Goal: Communication & Community: Answer question/provide support

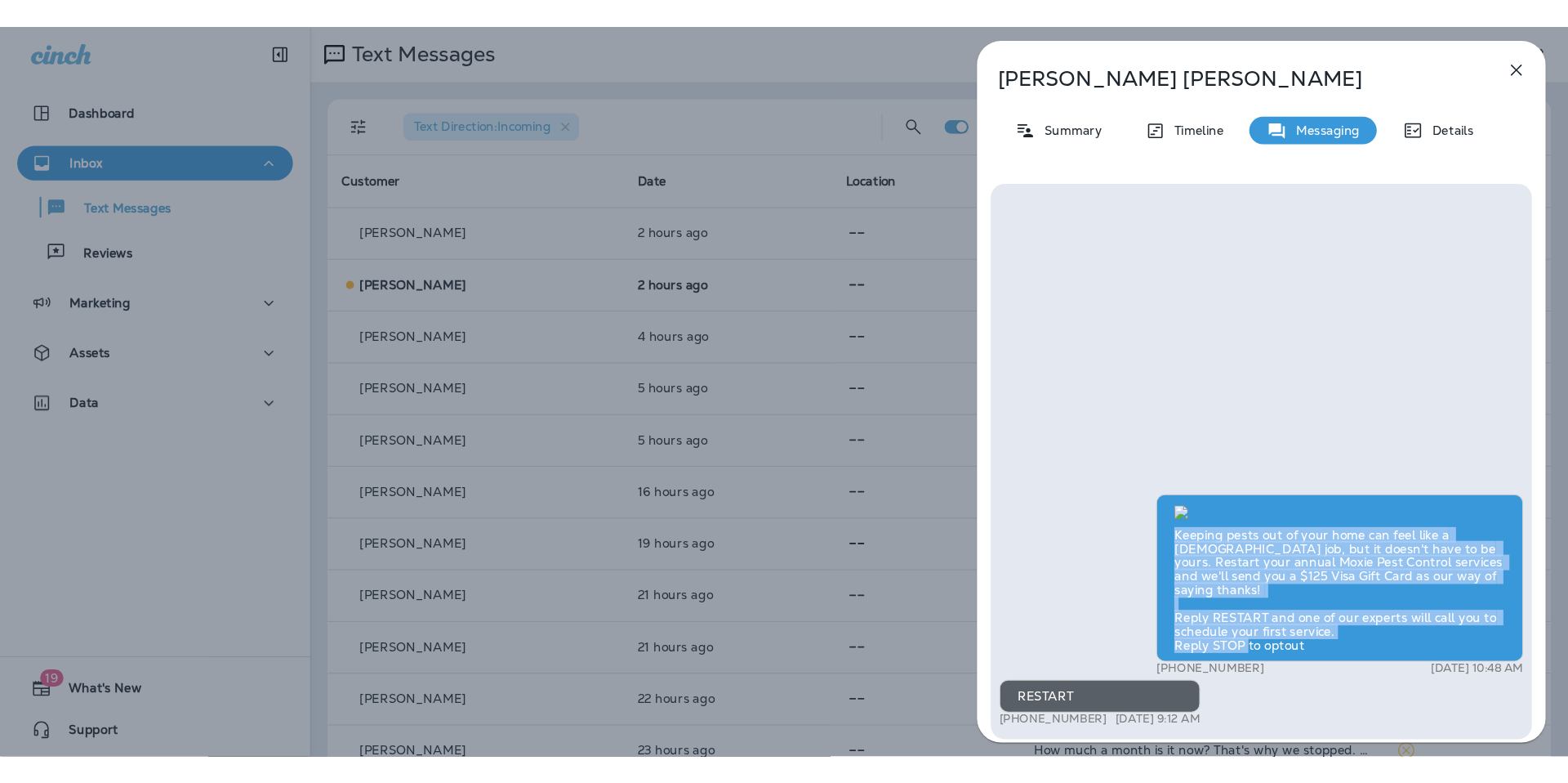
scroll to position [-24, 0]
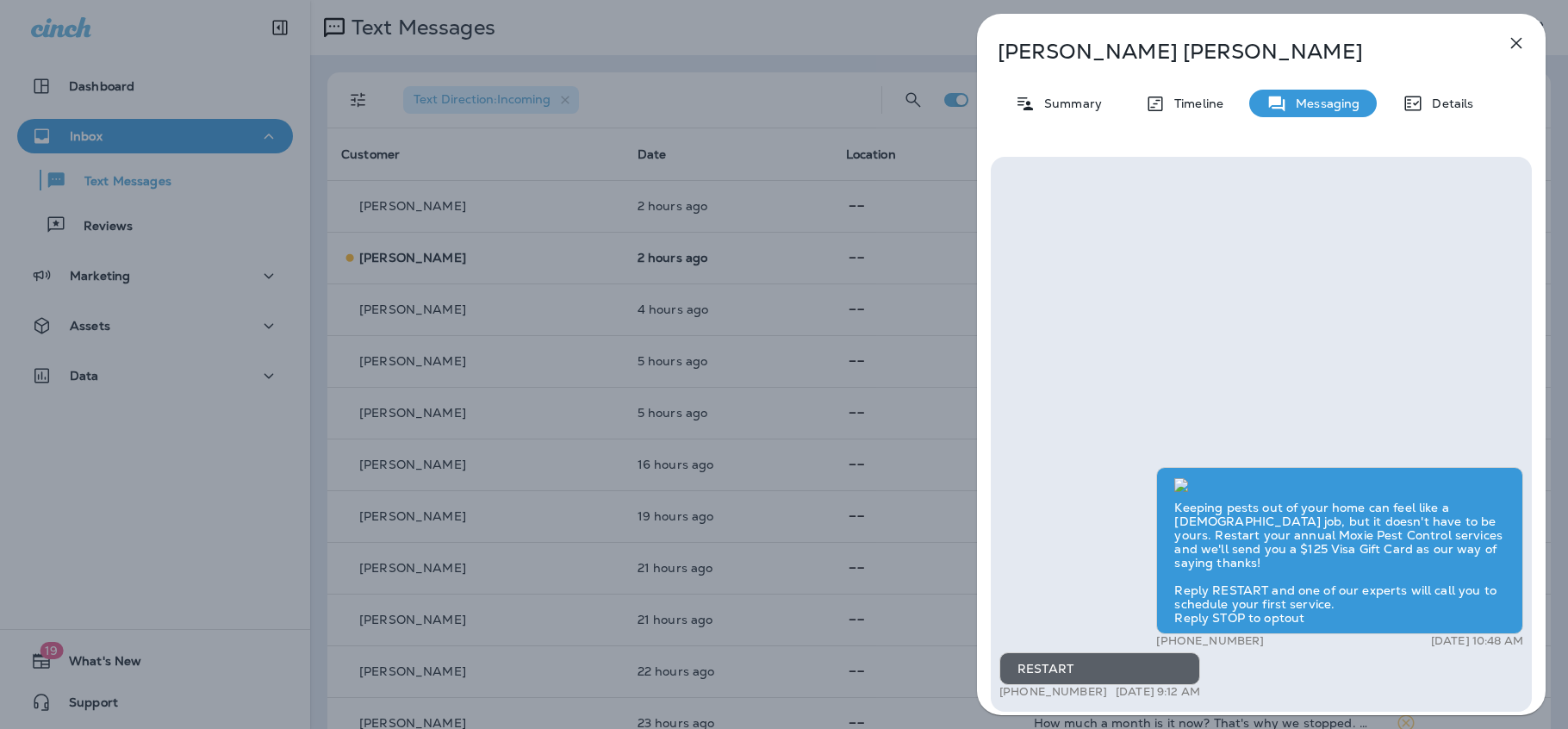
drag, startPoint x: 1230, startPoint y: 34, endPoint x: 1244, endPoint y: 32, distance: 14.1
click at [1244, 32] on div "[PERSON_NAME] Summary Timeline Messaging Details Keeping pests out of your home…" at bounding box center [1261, 370] width 568 height 711
click at [1516, 45] on icon "button" at bounding box center [1517, 43] width 21 height 21
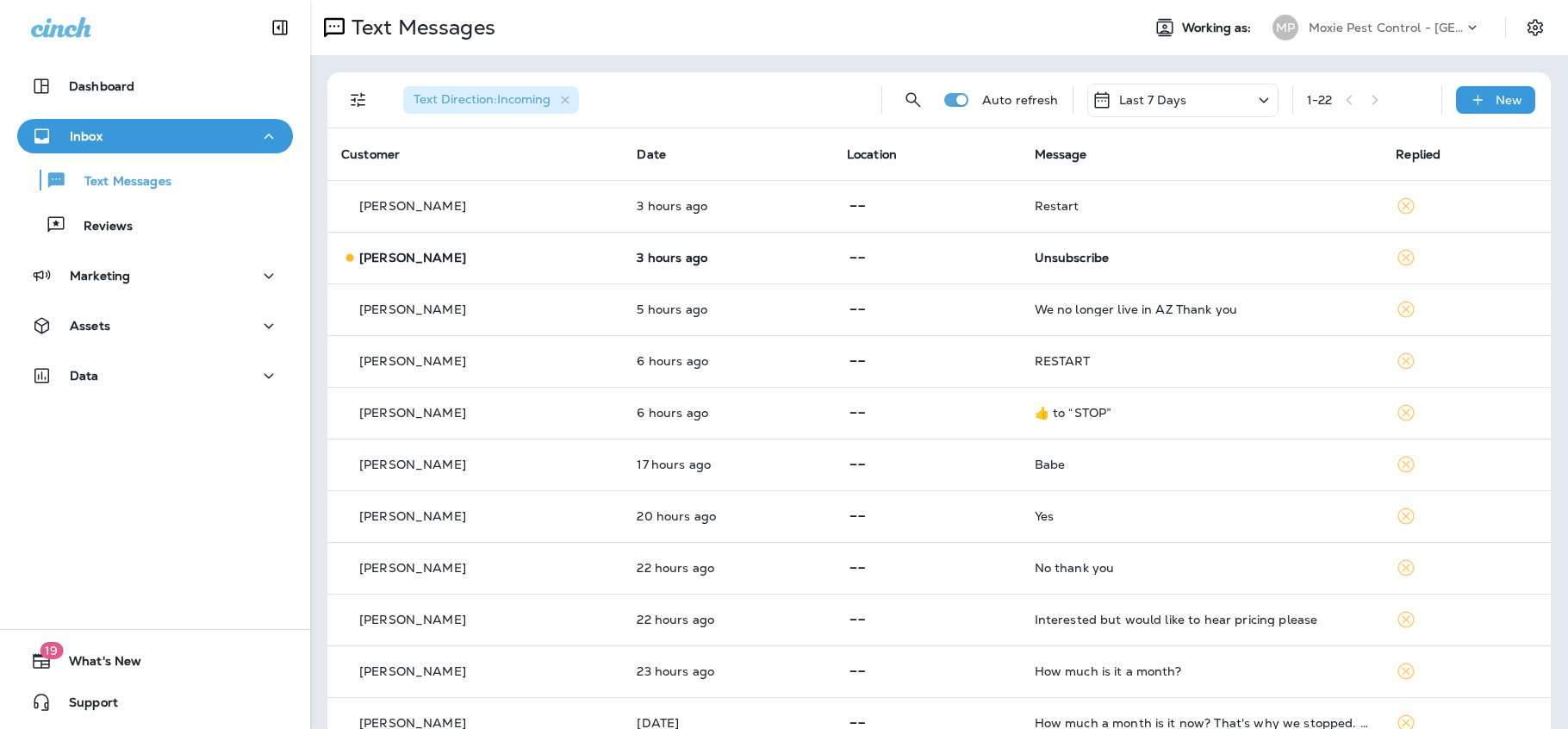
click at [1464, 27] on icon at bounding box center [1473, 28] width 18 height 18
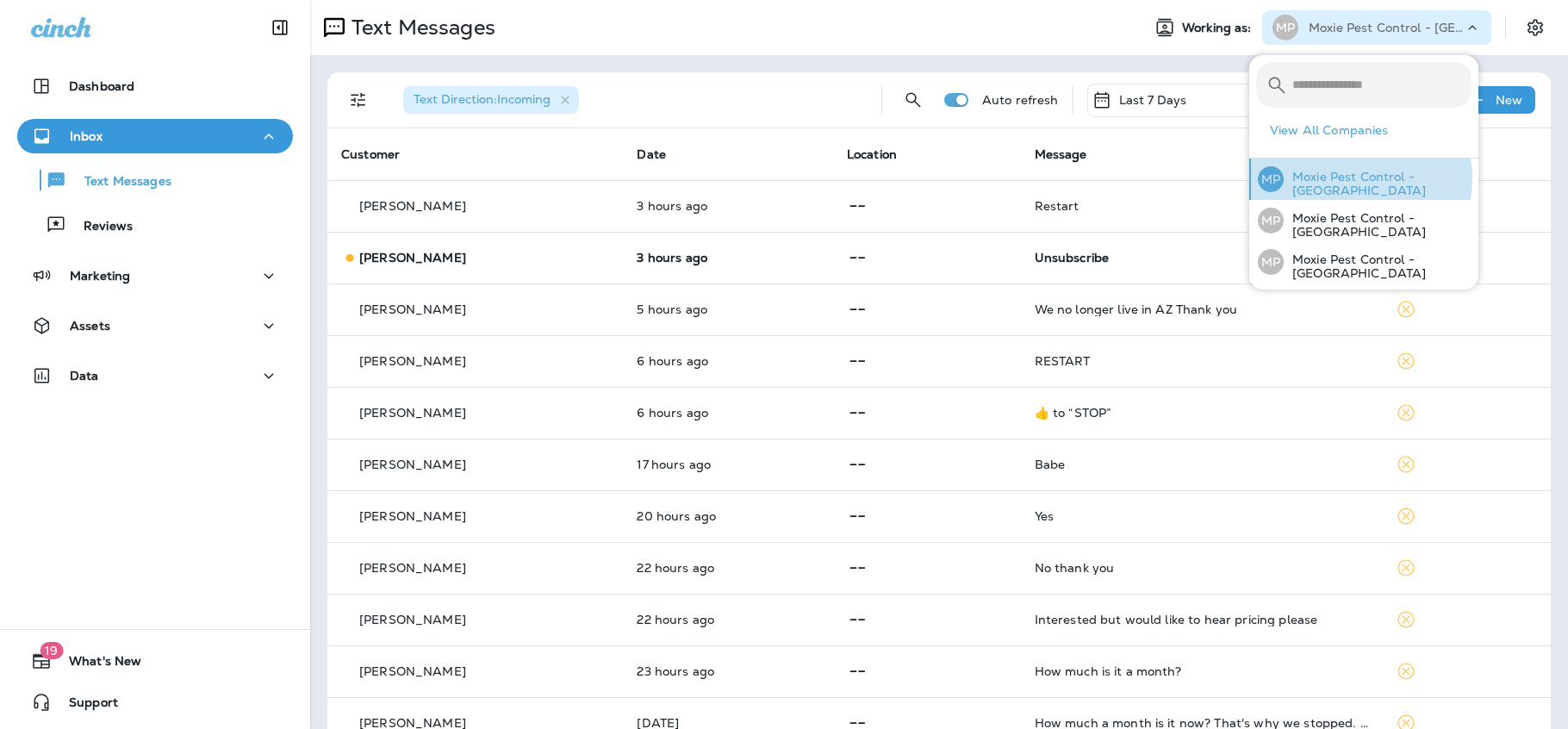
click at [1346, 177] on p "Moxie Pest Control - [GEOGRAPHIC_DATA]" at bounding box center [1378, 183] width 188 height 27
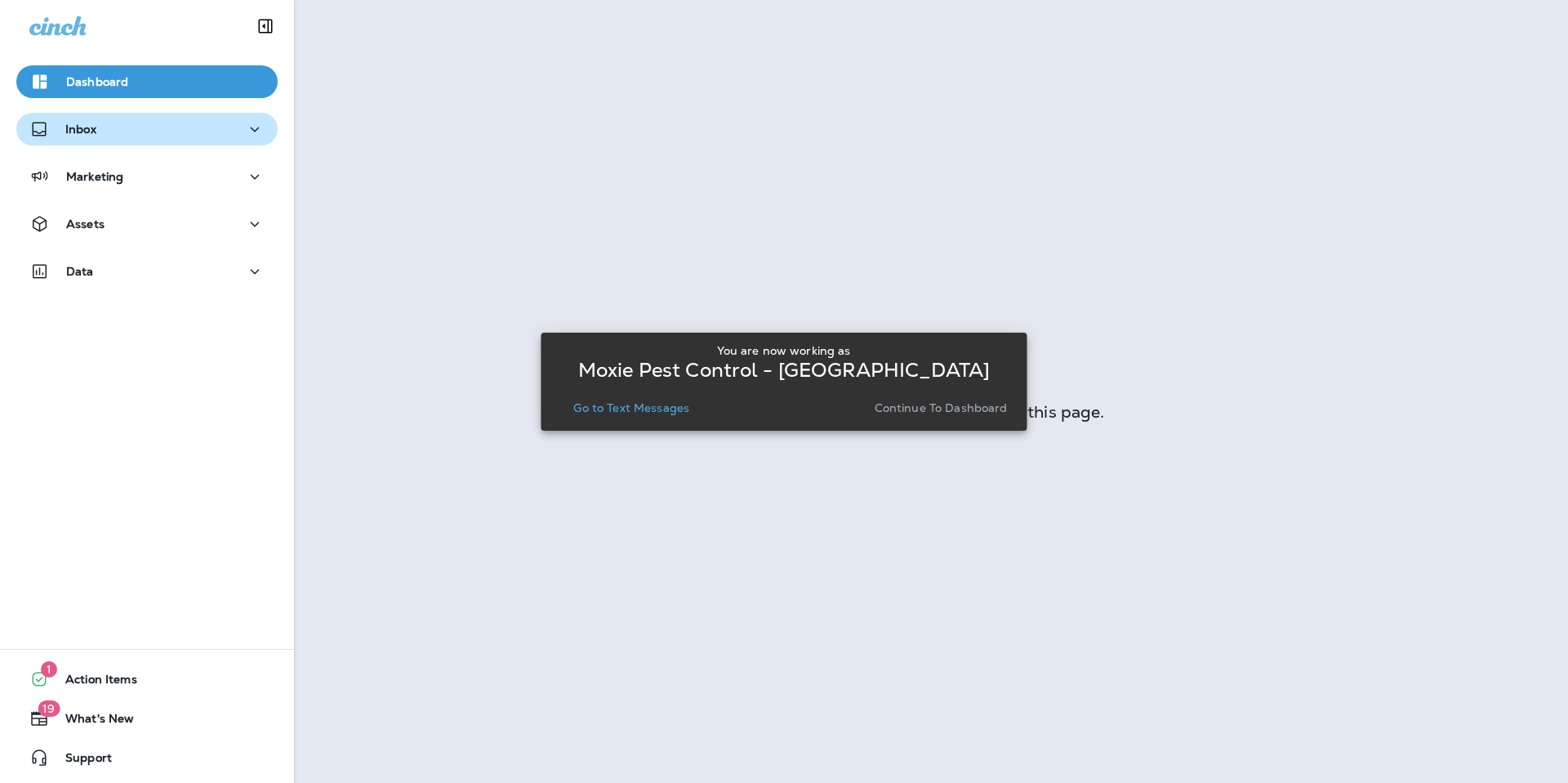
click at [82, 135] on p "Inbox" at bounding box center [80, 129] width 31 height 13
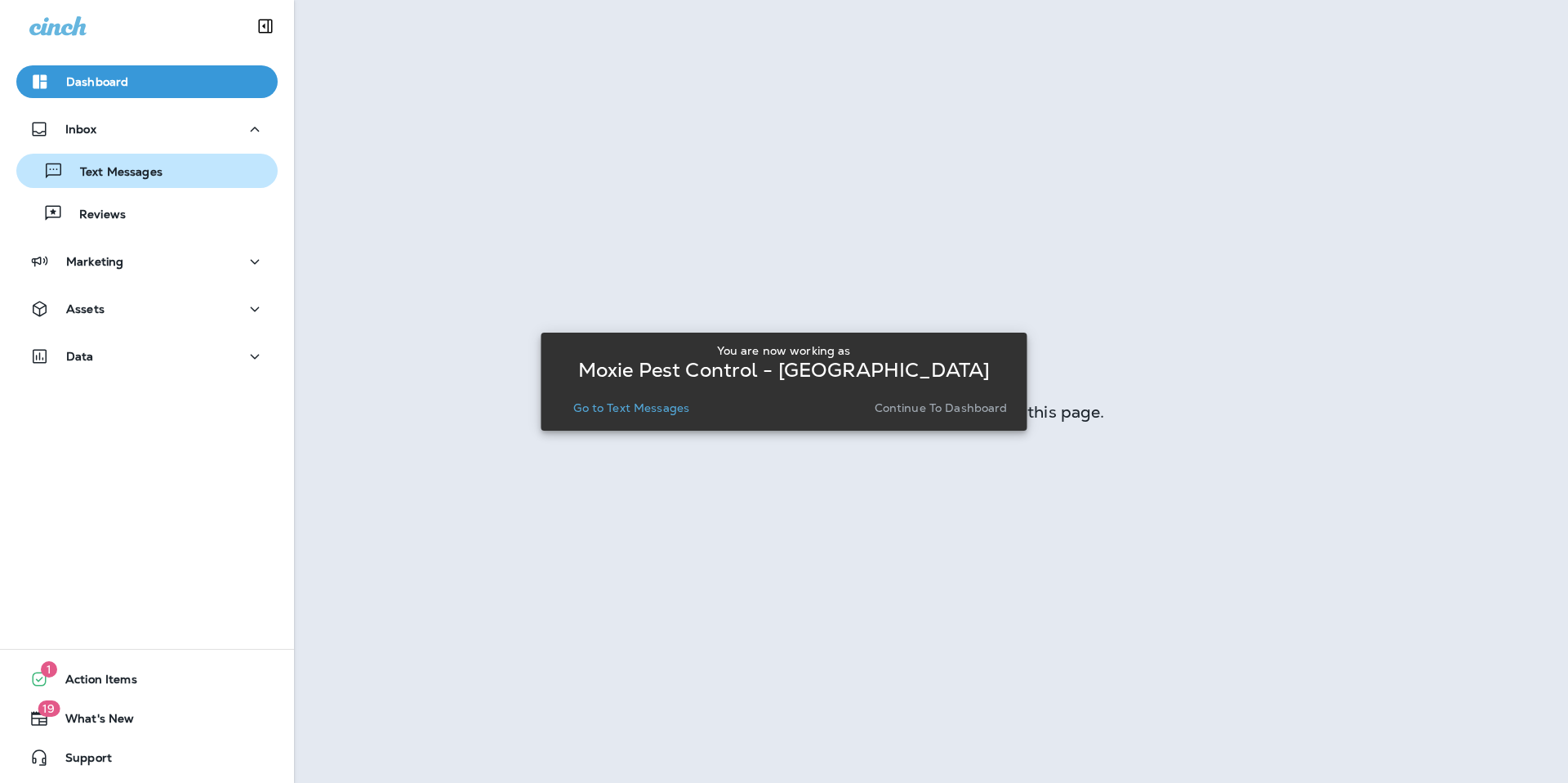
click at [103, 161] on div "Text Messages" at bounding box center [92, 170] width 140 height 24
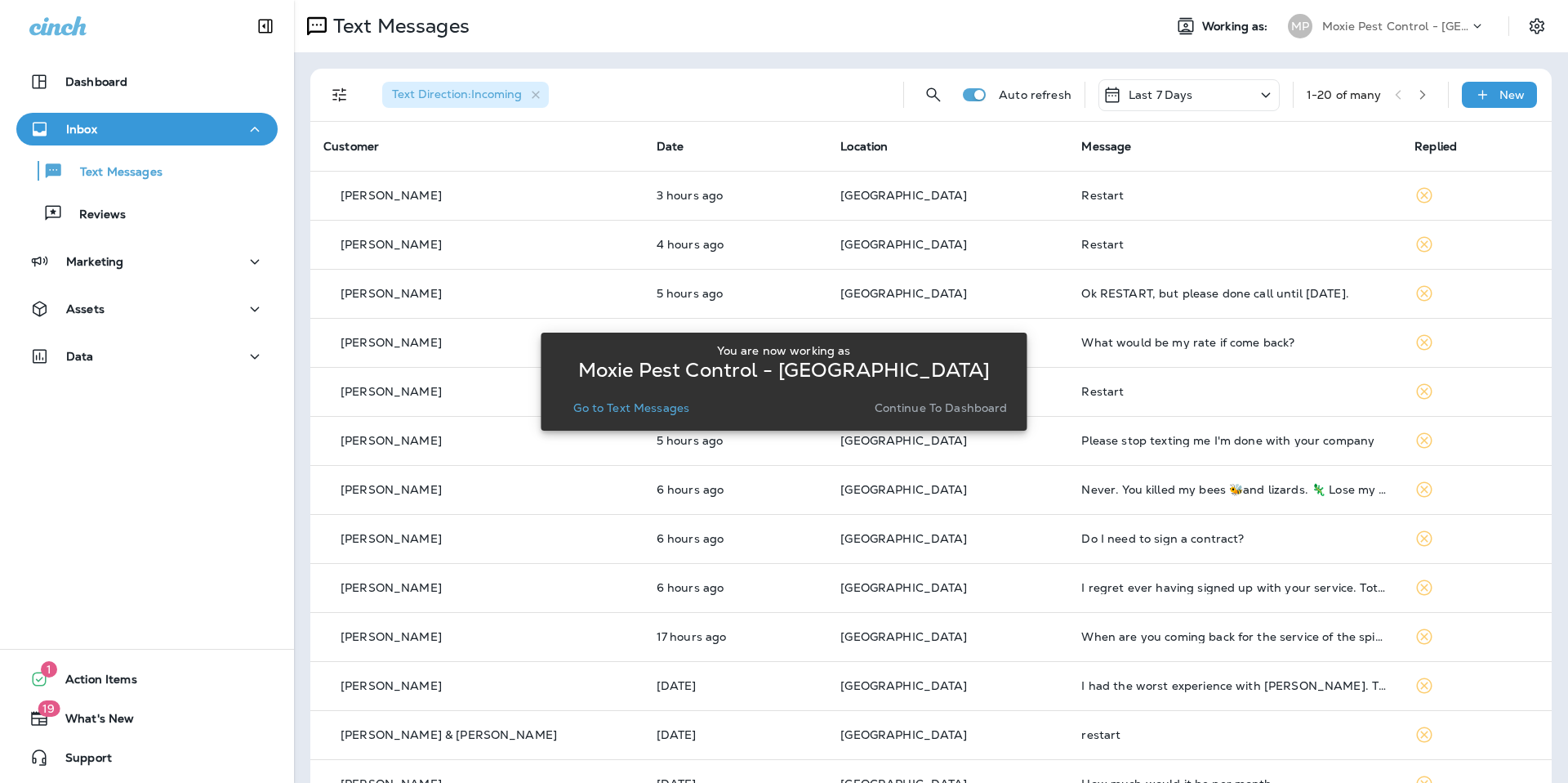
click at [915, 99] on div "You are now working as Moxie Pest Control - OC Riverside Go to Text Messages Co…" at bounding box center [784, 382] width 486 height 763
click at [920, 94] on div "You are now working as Moxie Pest Control - OC Riverside Go to Text Messages Co…" at bounding box center [784, 382] width 486 height 763
click at [660, 411] on p "Go to Text Messages" at bounding box center [631, 408] width 116 height 13
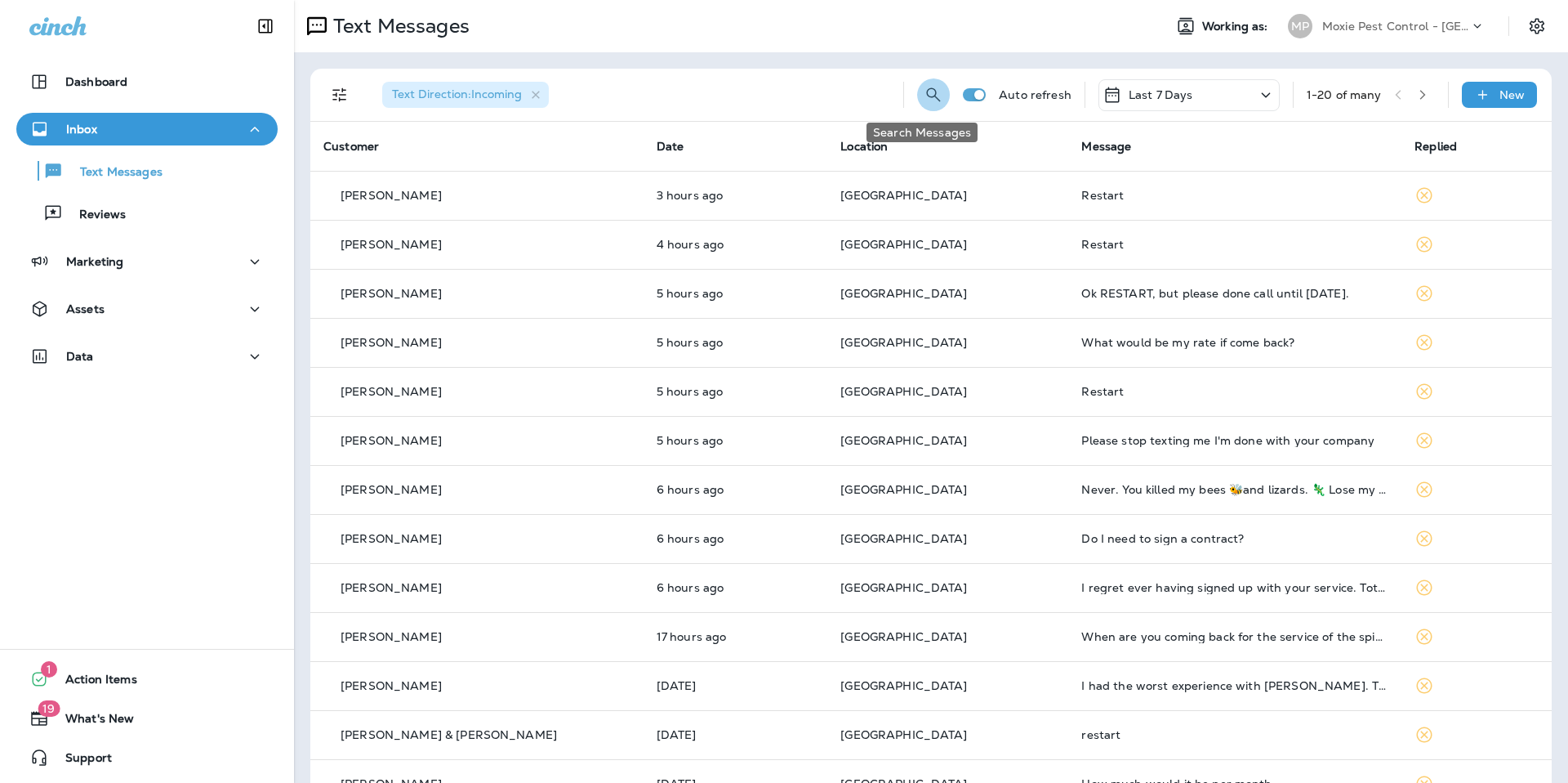
click at [923, 96] on icon "Search Messages" at bounding box center [933, 95] width 20 height 20
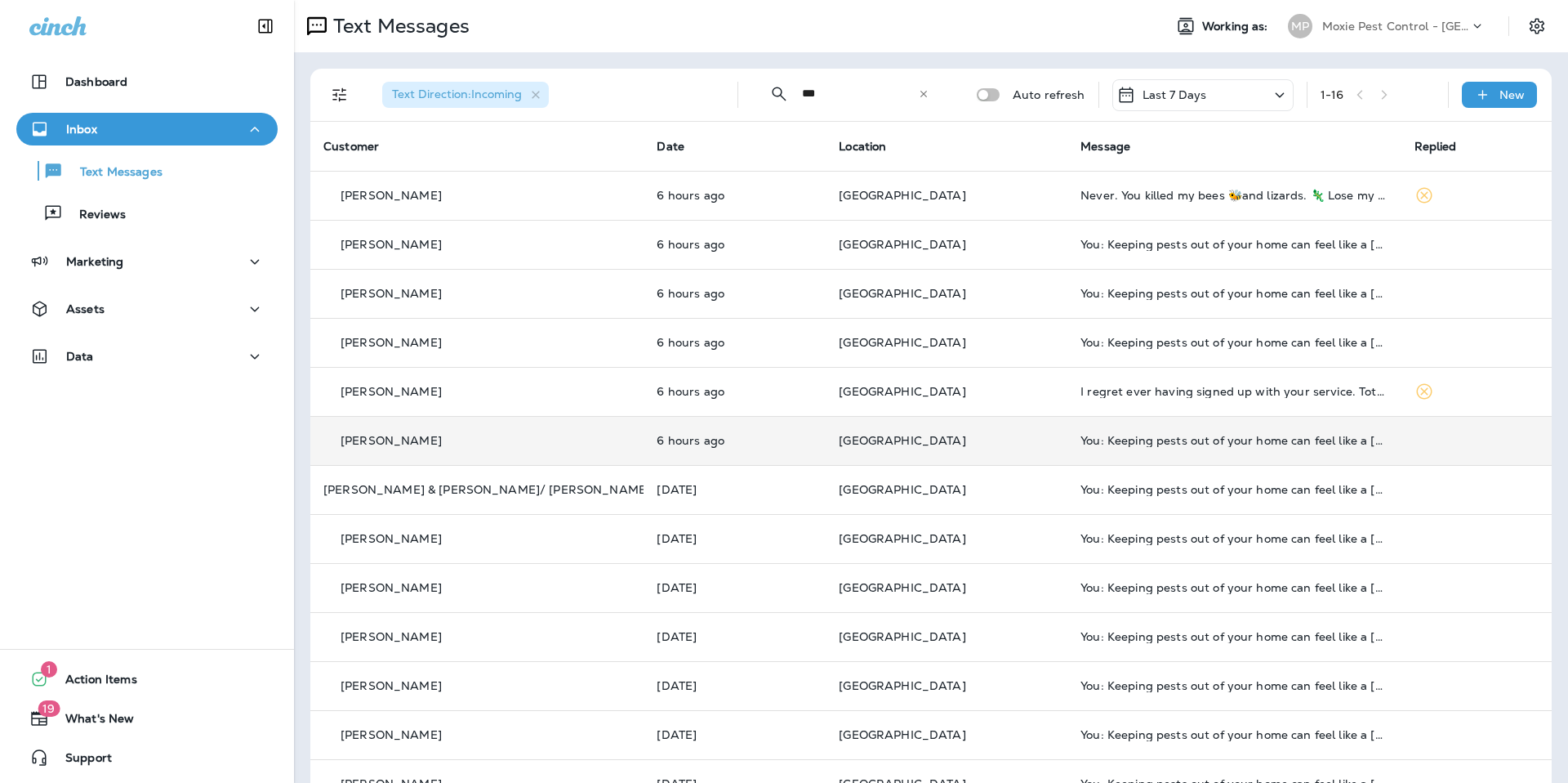
type input "***"
click at [372, 444] on p "[PERSON_NAME]" at bounding box center [391, 441] width 102 height 13
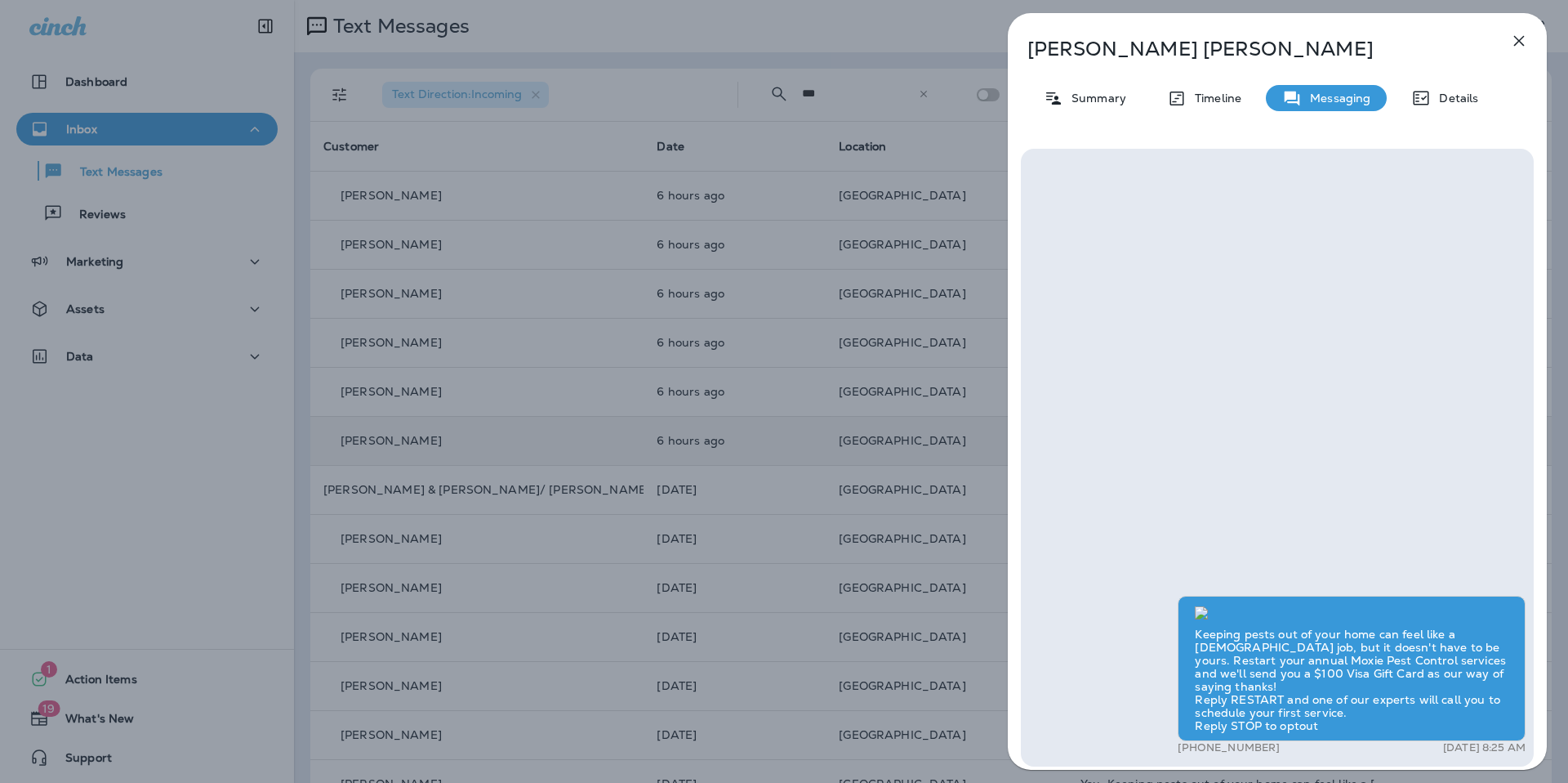
scroll to position [1, 0]
click at [219, 467] on div "[PERSON_NAME] Summary Timeline Messaging Details Keeping pests out of your home…" at bounding box center [784, 392] width 1568 height 783
